Goal: Task Accomplishment & Management: Use online tool/utility

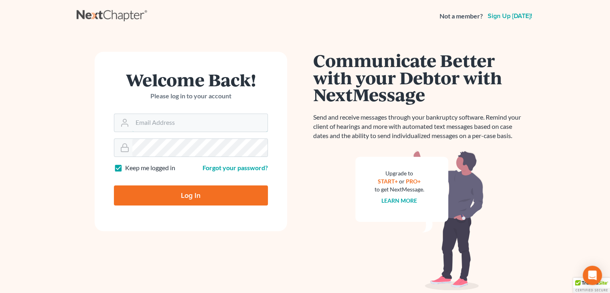
type input "AJDIV@DERBESLAW.COM"
click at [184, 190] on input "Log In" at bounding box center [191, 195] width 154 height 20
type input "Thinking..."
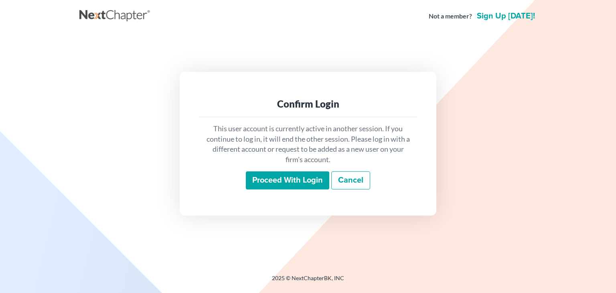
click at [300, 179] on input "Proceed with login" at bounding box center [287, 180] width 83 height 18
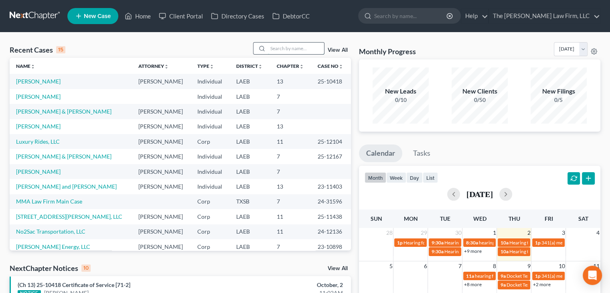
click at [280, 50] on input "search" at bounding box center [296, 49] width 56 height 12
click at [60, 201] on link "MMA Law Firm Main Case" at bounding box center [49, 201] width 66 height 7
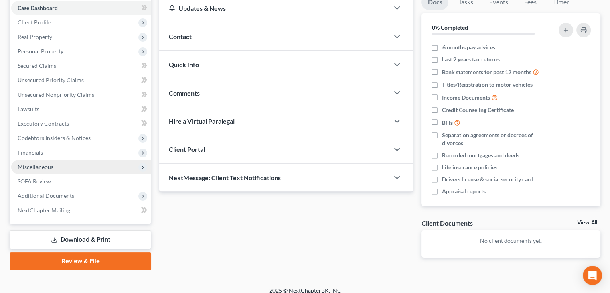
scroll to position [90, 0]
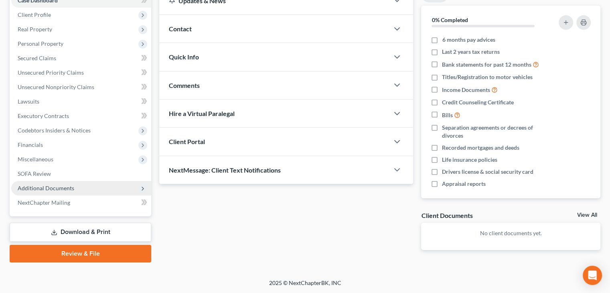
click at [44, 190] on span "Additional Documents" at bounding box center [46, 187] width 57 height 7
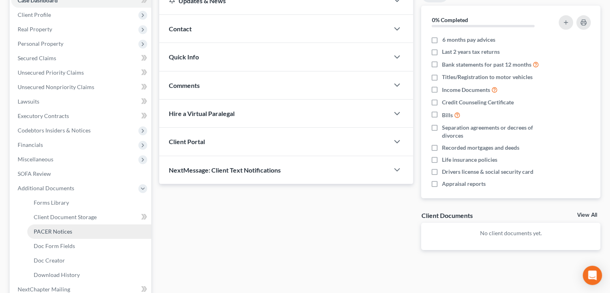
click at [66, 233] on span "PACER Notices" at bounding box center [53, 231] width 38 height 7
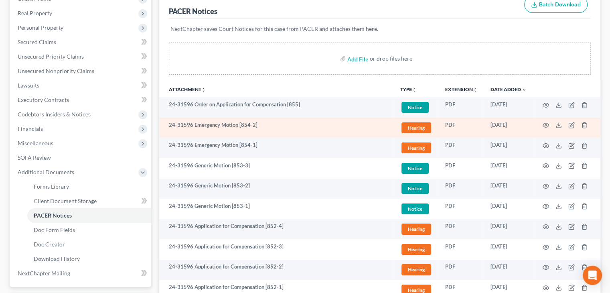
scroll to position [120, 0]
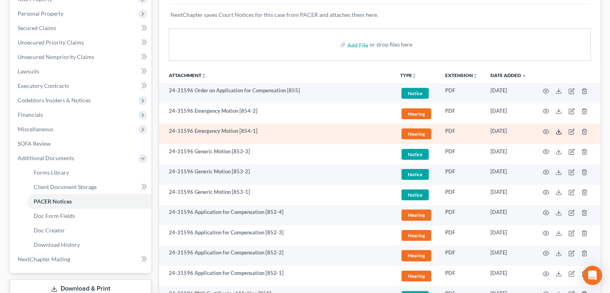
click at [558, 132] on polyline at bounding box center [558, 131] width 3 height 1
